Goal: Task Accomplishment & Management: Complete application form

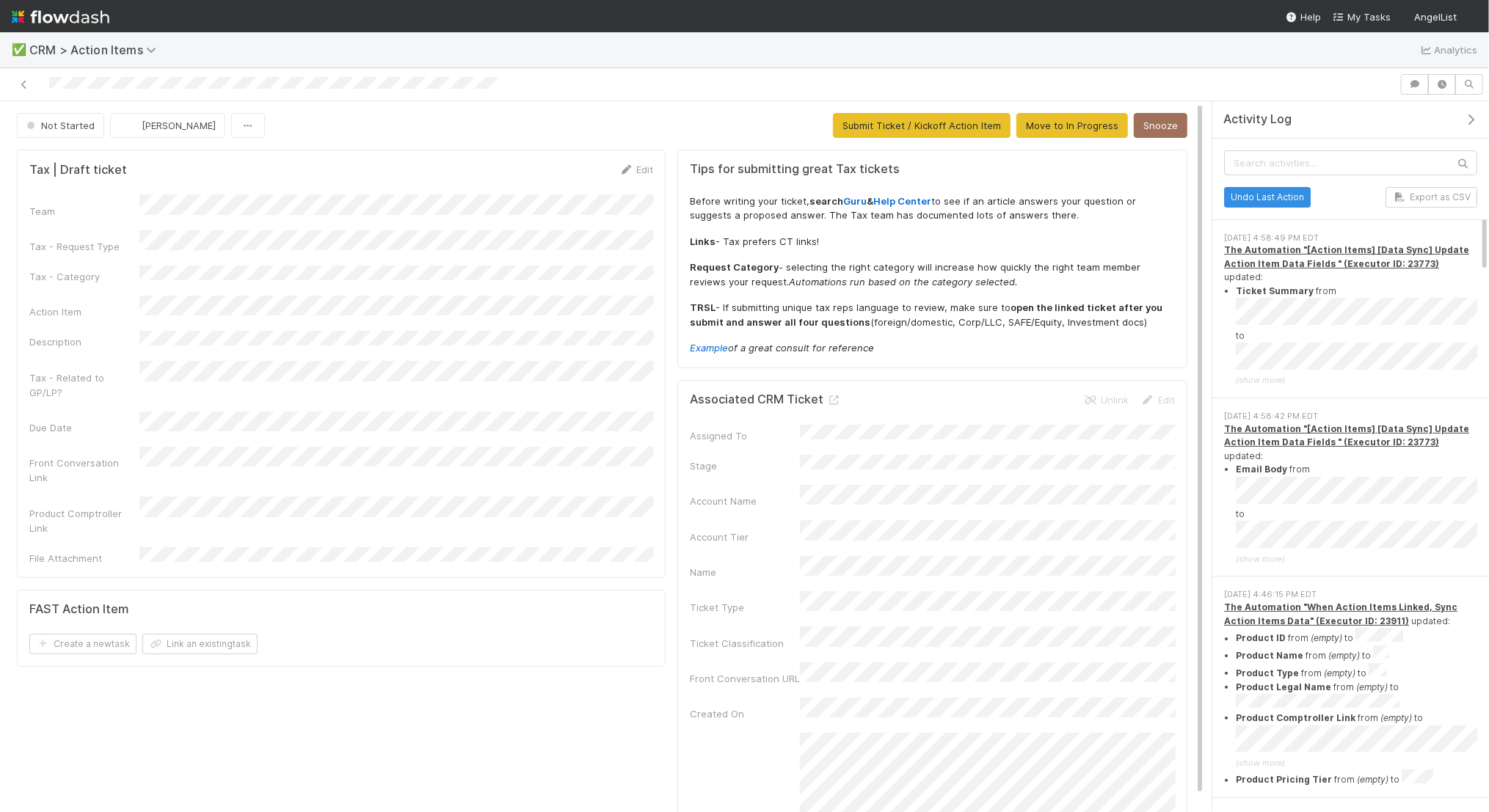
click at [647, 157] on div "Tax | Draft ticket Edit Team Tax - Request Type Tax - Category Action Item Desc…" at bounding box center [341, 363] width 649 height 428
click at [647, 165] on link "Edit" at bounding box center [636, 170] width 35 height 12
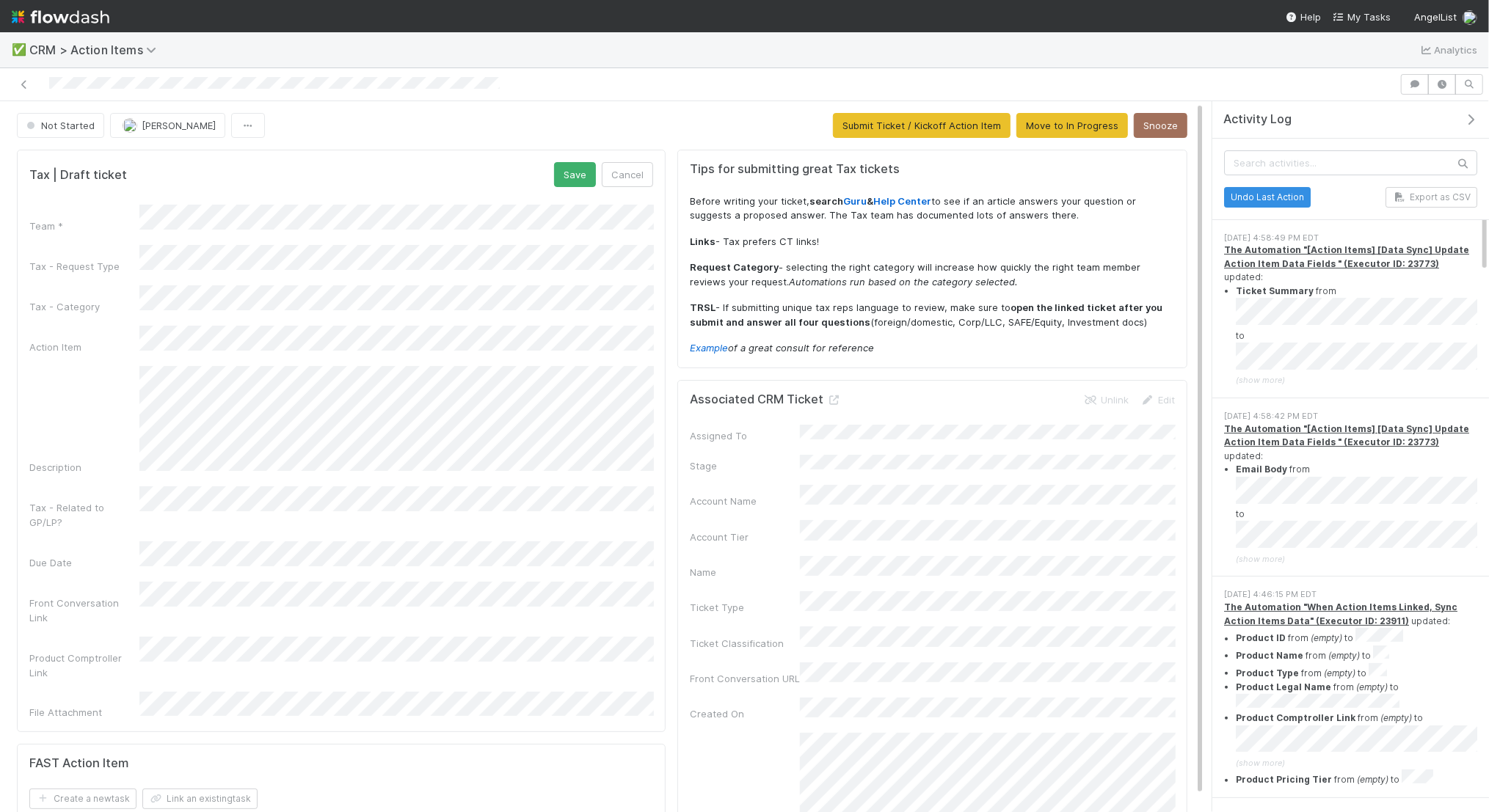
click at [404, 132] on div "Not Started Jack Plank Submit Ticket / Kickoff Action Item Move to In Progress …" at bounding box center [602, 126] width 1171 height 25
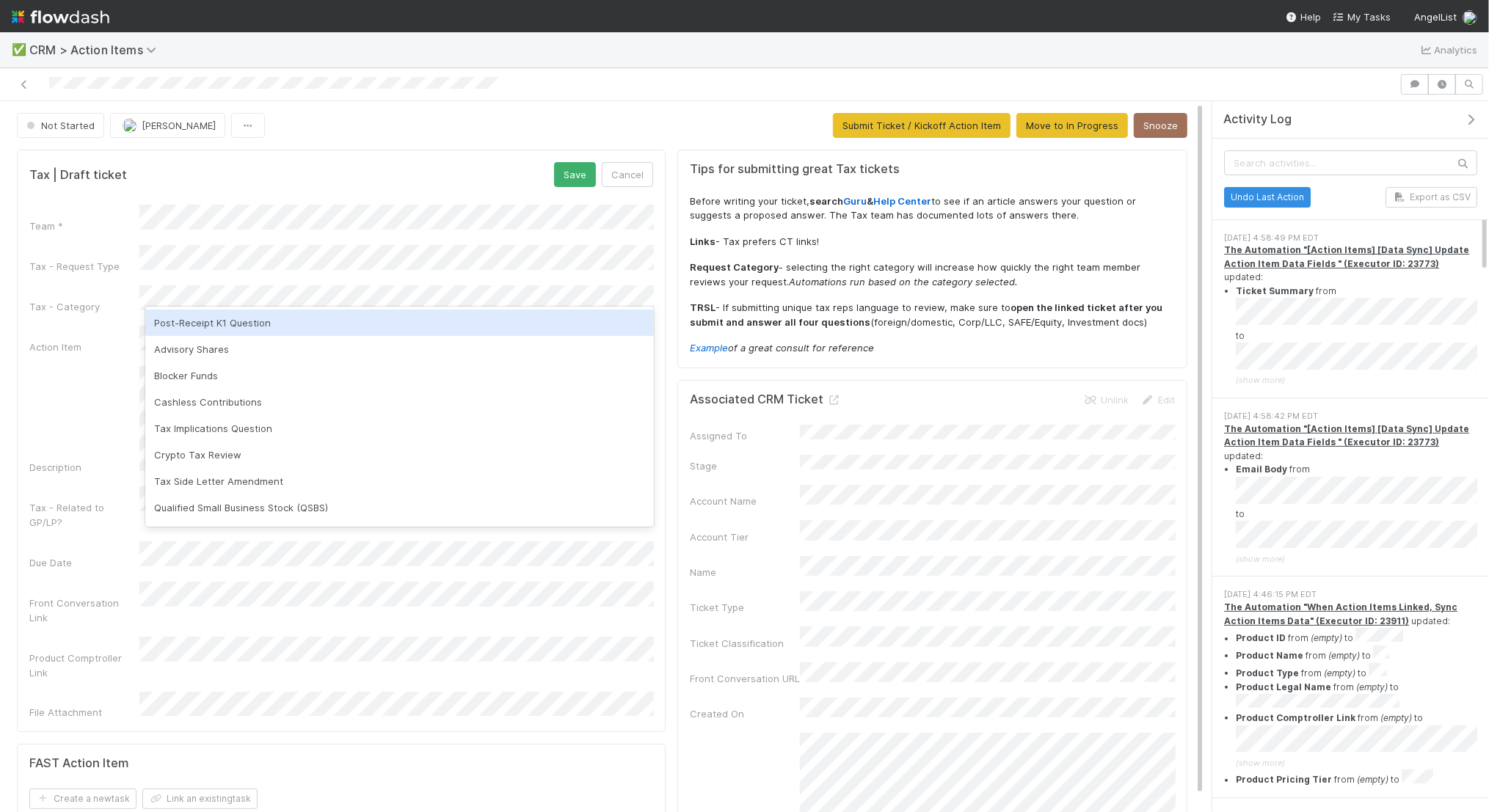
click at [408, 326] on div "Post-Receipt K1 Question" at bounding box center [399, 322] width 509 height 26
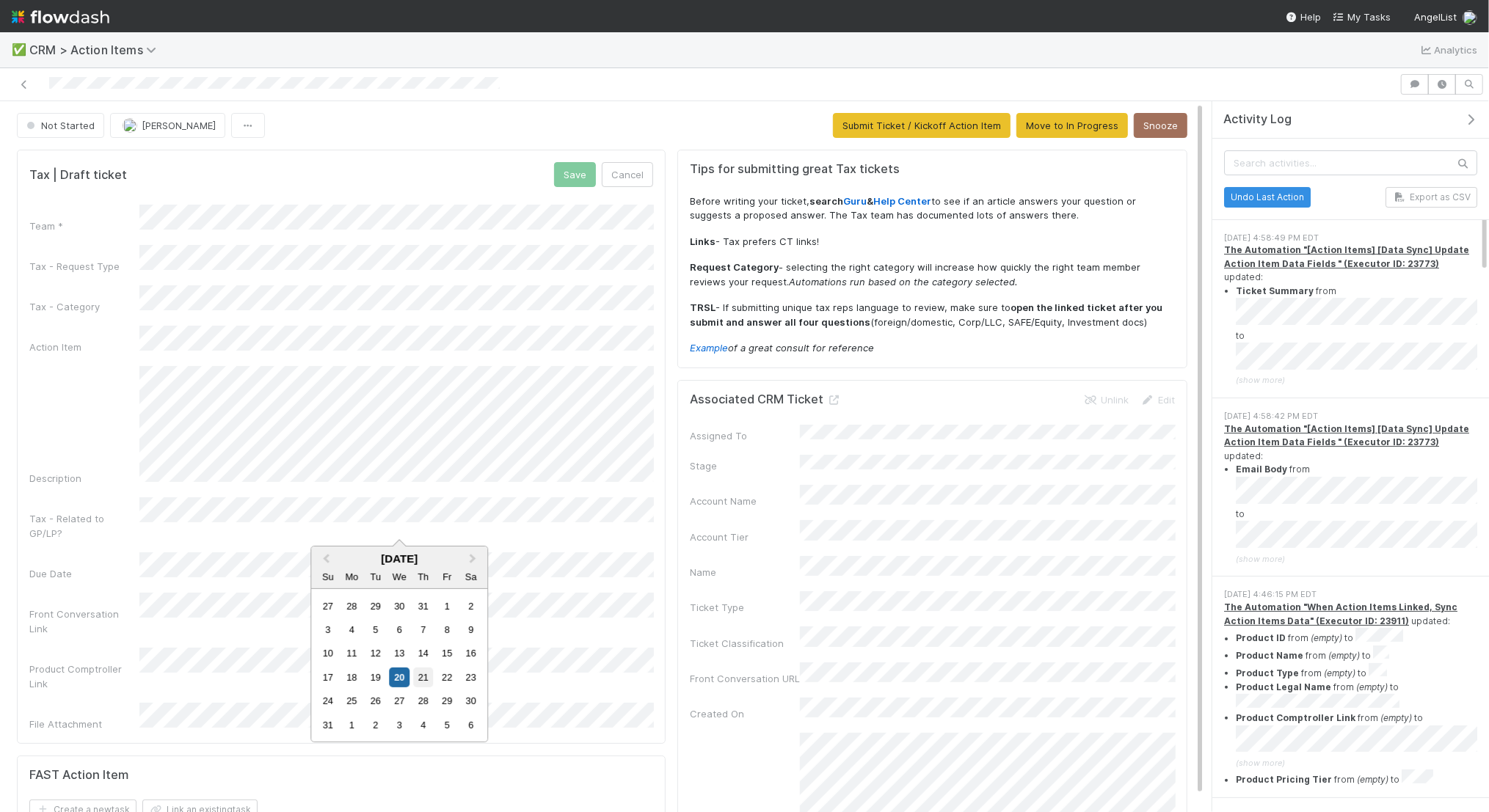
click at [420, 682] on div "21" at bounding box center [422, 677] width 19 height 19
click at [584, 171] on button "Save" at bounding box center [575, 175] width 42 height 25
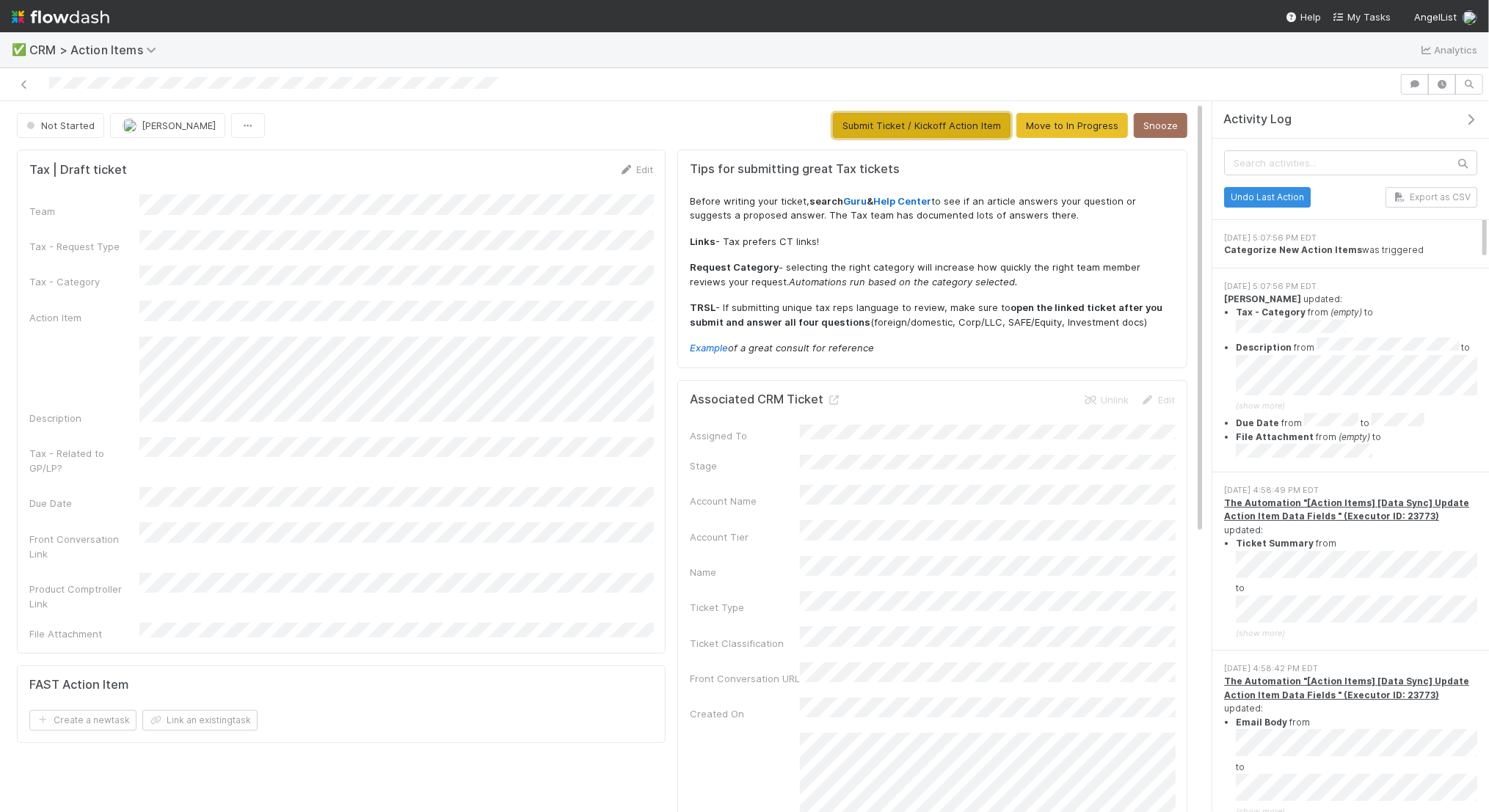
click at [906, 121] on button "Submit Ticket / Kickoff Action Item" at bounding box center [922, 126] width 177 height 25
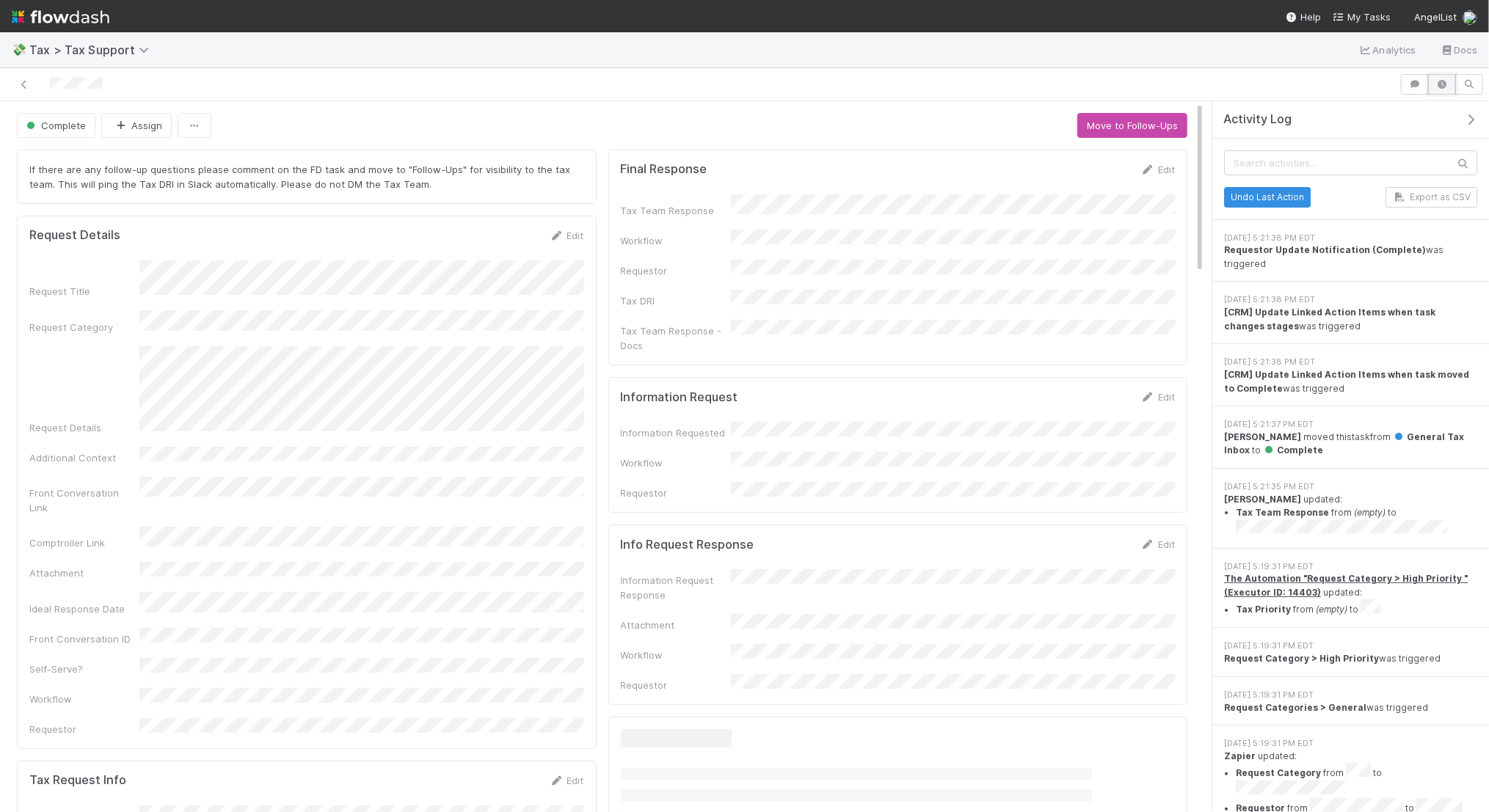
click at [1437, 81] on icon "button" at bounding box center [1442, 84] width 14 height 8
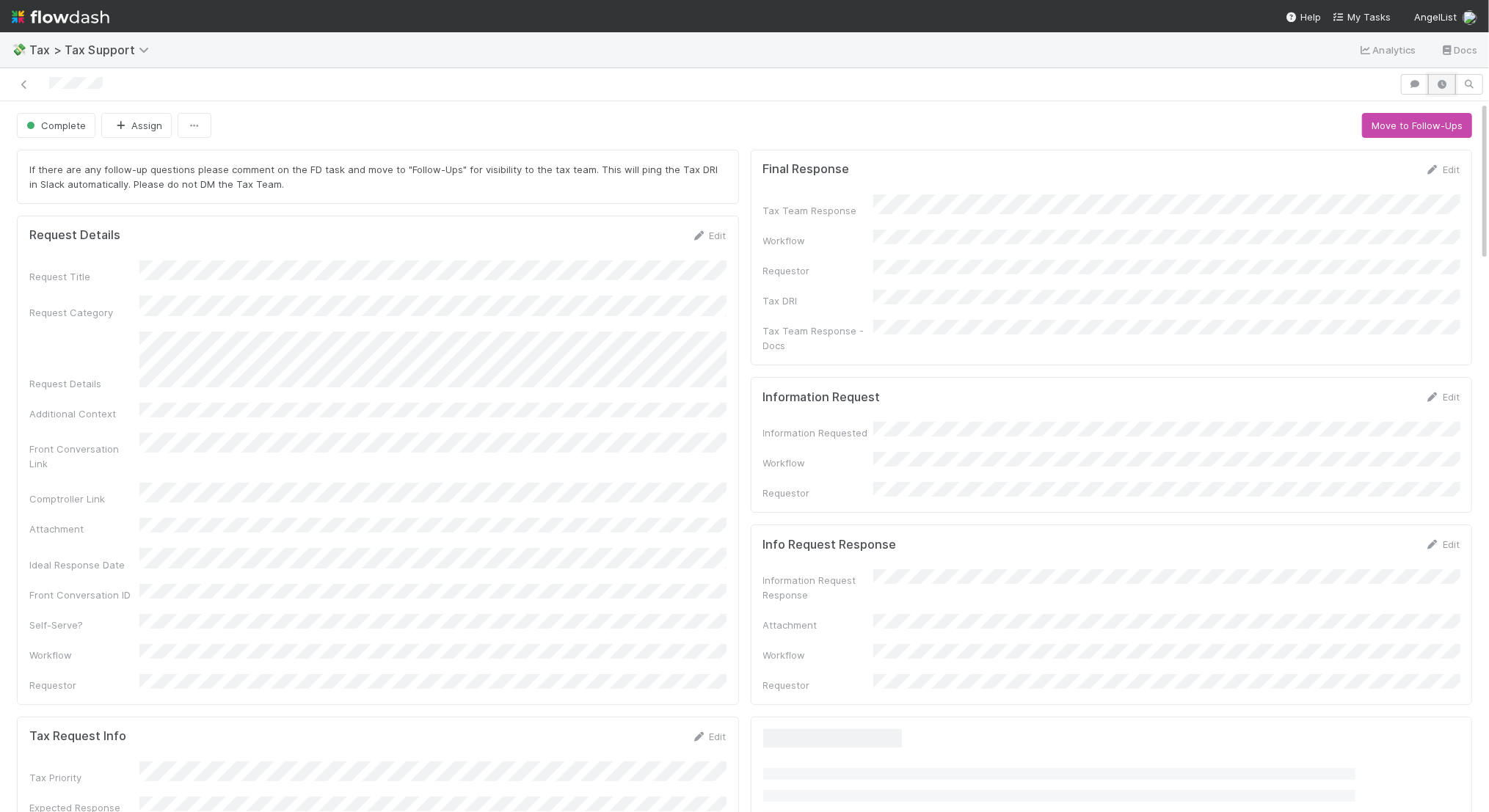
click at [1437, 81] on icon "button" at bounding box center [1442, 84] width 14 height 8
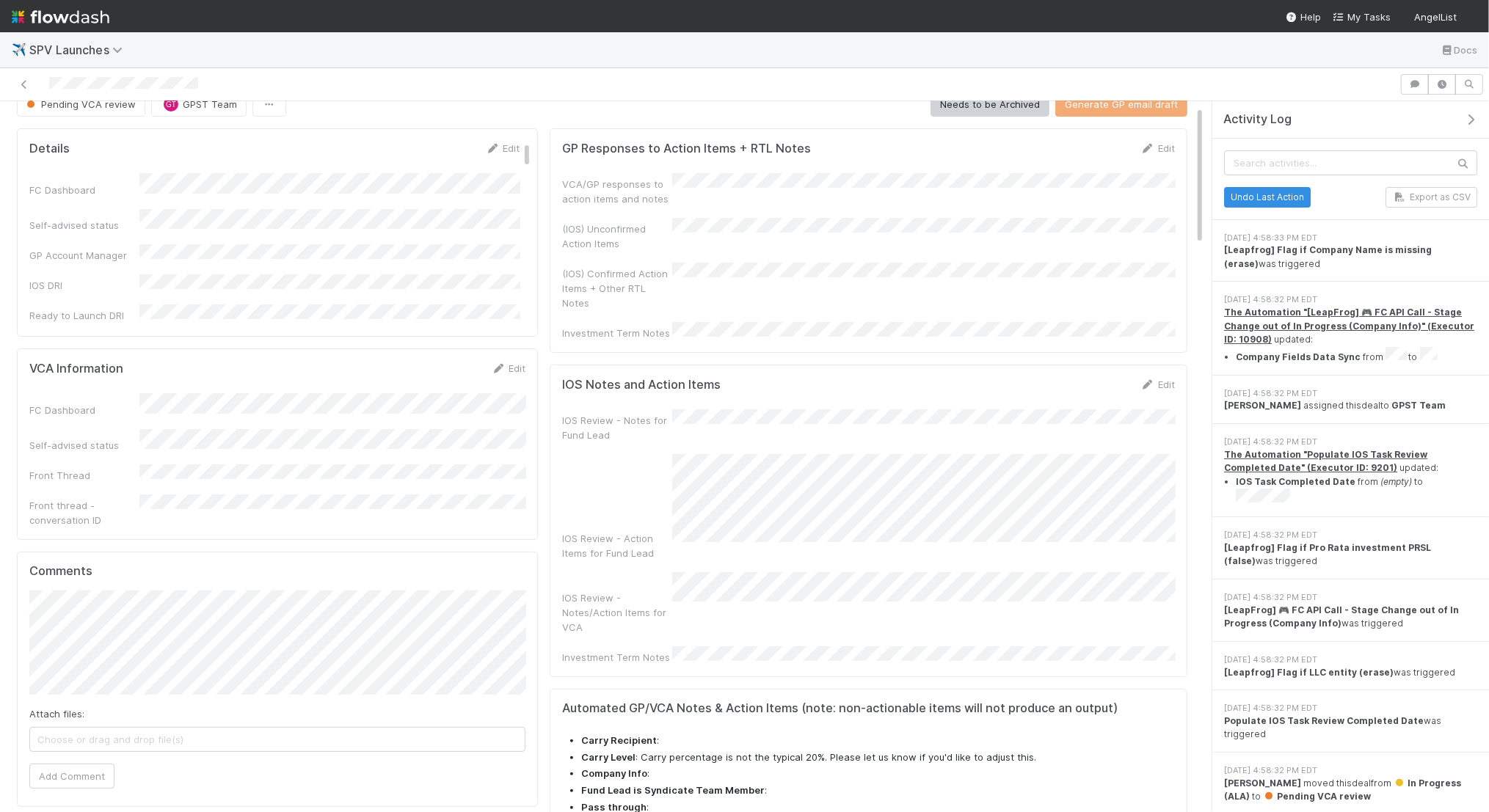
scroll to position [22, 0]
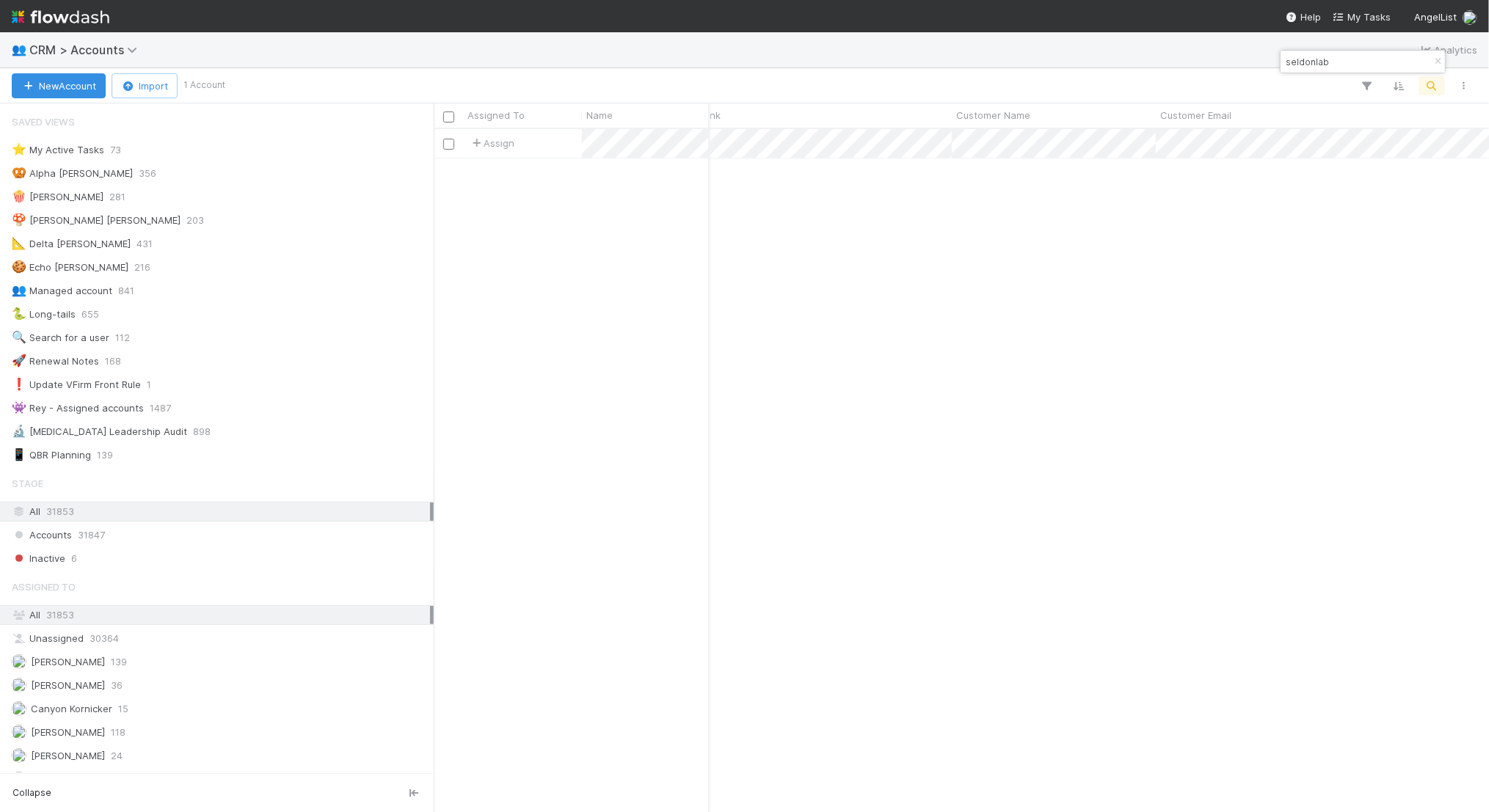
scroll to position [0, 960]
type input "seldonlab"
